Goal: Transaction & Acquisition: Purchase product/service

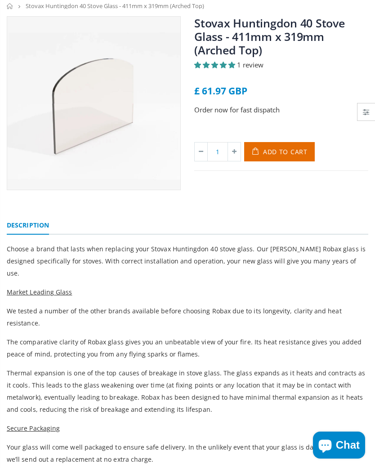
scroll to position [63, 0]
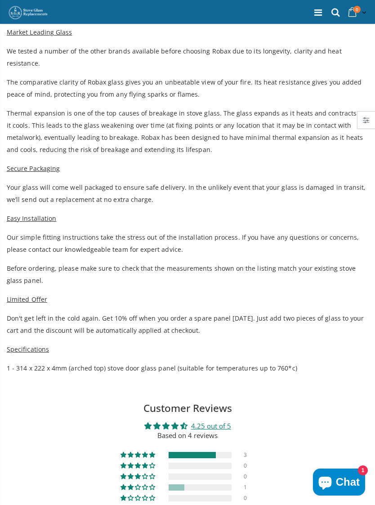
scroll to position [323, 0]
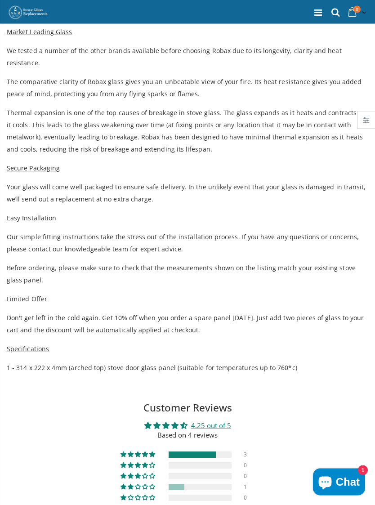
click at [8, 47] on span "We tested a number of the other brands available before choosing Robax due to i…" at bounding box center [174, 57] width 335 height 21
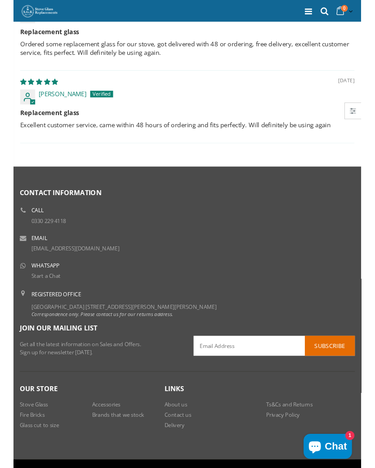
scroll to position [1091, 0]
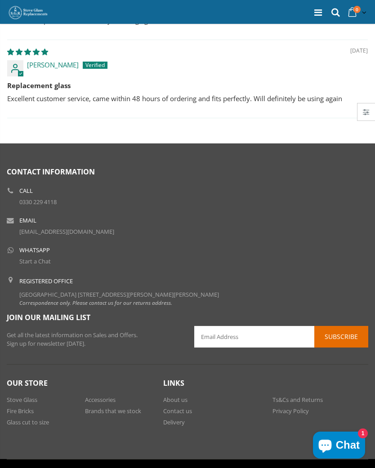
click at [183, 407] on link "Contact us" at bounding box center [177, 411] width 29 height 8
click at [175, 395] on link "About us" at bounding box center [175, 399] width 24 height 8
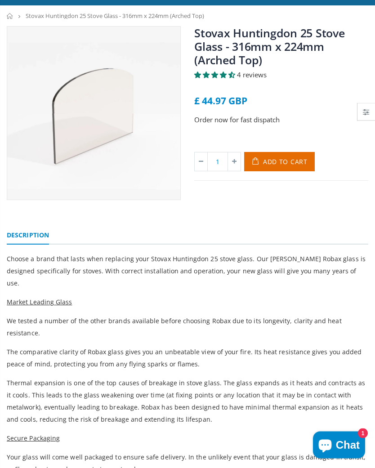
scroll to position [53, 0]
click at [268, 161] on span "Add to Cart" at bounding box center [285, 161] width 44 height 9
click at [235, 162] on icon at bounding box center [234, 161] width 13 height 18
type input "2"
click at [260, 159] on icon "submit" at bounding box center [256, 161] width 15 height 19
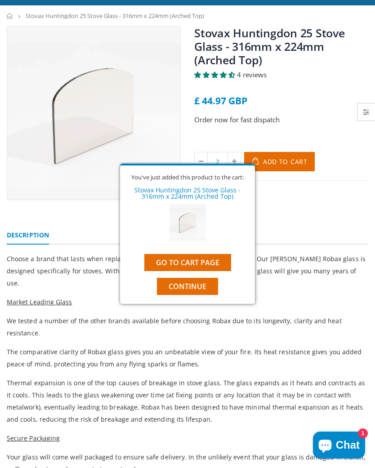
click at [174, 260] on link "Go to cart page" at bounding box center [187, 262] width 87 height 17
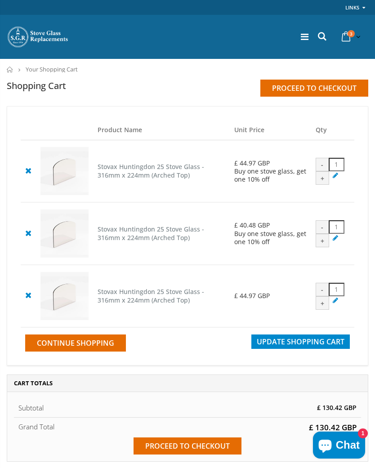
click at [30, 300] on icon at bounding box center [27, 294] width 11 height 11
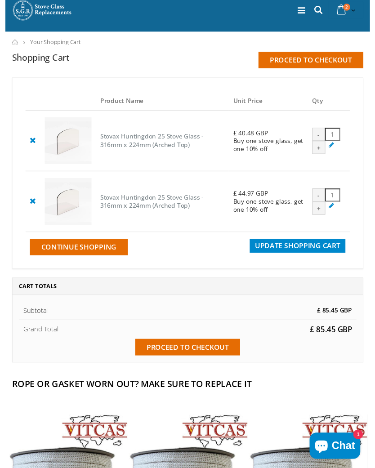
scroll to position [40, 0]
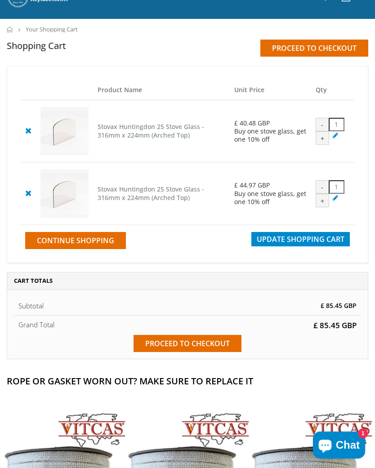
click at [283, 244] on span "Update Shopping Cart" at bounding box center [301, 239] width 88 height 10
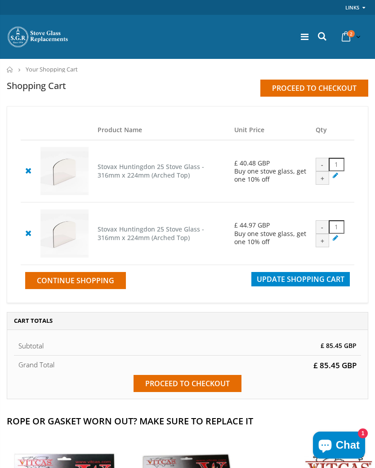
click at [2, 115] on div "Product Name Unit Price Qty Stovax Huntingdon 25 Stove Glass - 316mm x 224mm (A…" at bounding box center [187, 205] width 375 height 199
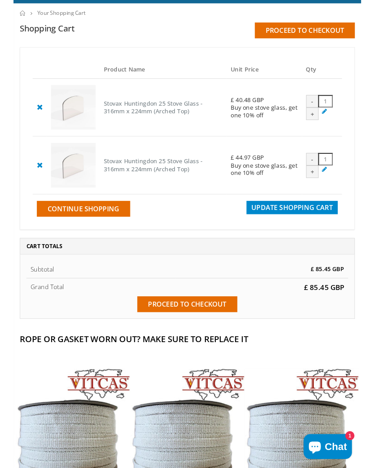
scroll to position [55, 0]
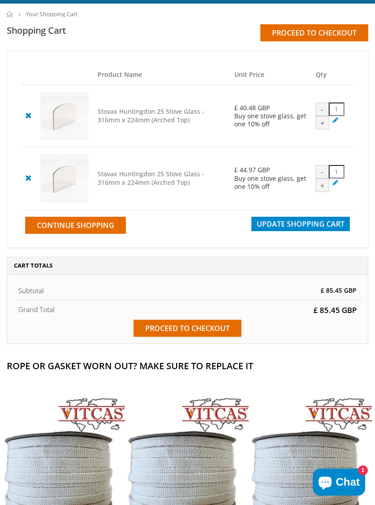
click at [166, 337] on input "Proceed to checkout" at bounding box center [187, 327] width 108 height 17
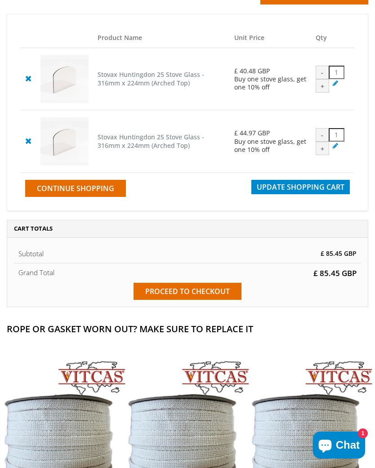
scroll to position [0, 0]
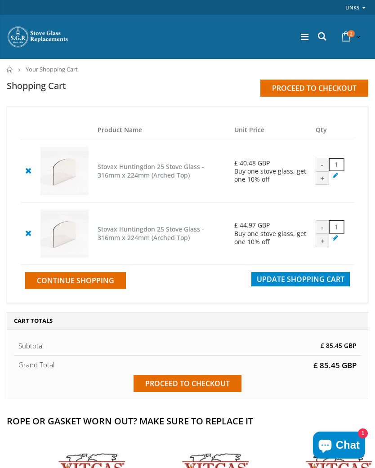
click at [29, 176] on icon at bounding box center [27, 170] width 11 height 11
click at [27, 238] on icon at bounding box center [27, 232] width 11 height 11
click at [29, 238] on icon at bounding box center [27, 232] width 11 height 11
click at [27, 238] on icon at bounding box center [27, 232] width 11 height 11
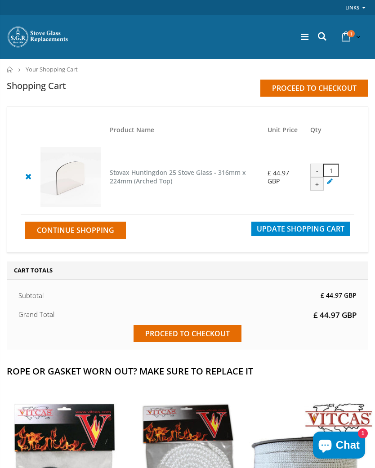
click at [30, 179] on icon at bounding box center [27, 176] width 11 height 11
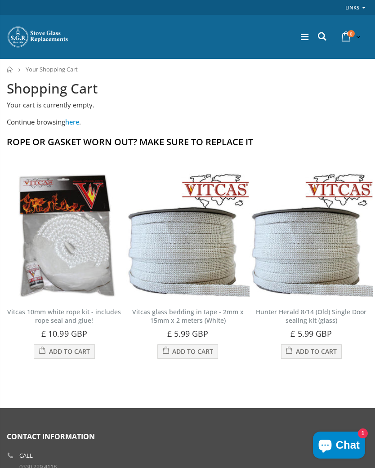
click at [345, 35] on icon at bounding box center [346, 37] width 16 height 16
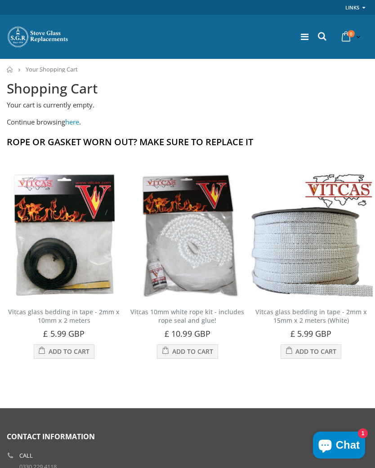
scroll to position [40, 0]
